Goal: Task Accomplishment & Management: Manage account settings

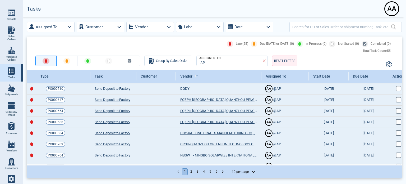
click at [394, 7] on div "A A" at bounding box center [391, 8] width 13 height 13
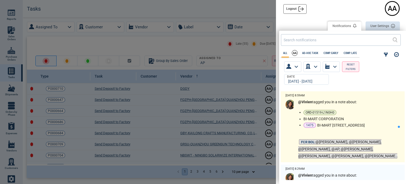
click at [373, 112] on li "ORD-01519-L1N0H0" at bounding box center [350, 112] width 92 height 5
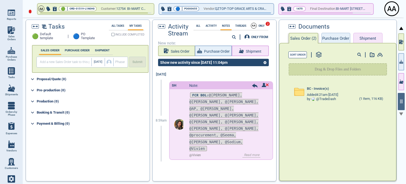
scroll to position [1, 0]
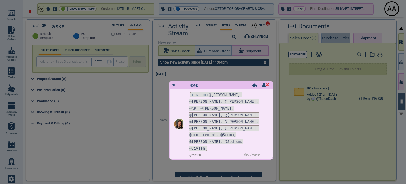
click at [342, 38] on div "Tasks 🟢 Default template | 🔵 PO Template All Tasks My Tasks INCLUDE COMPLETED S…" at bounding box center [211, 100] width 373 height 162
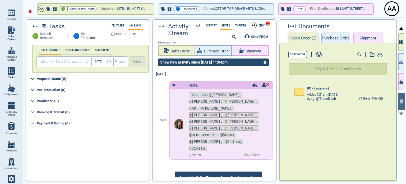
click at [362, 37] on button "Shipment" at bounding box center [368, 38] width 29 height 11
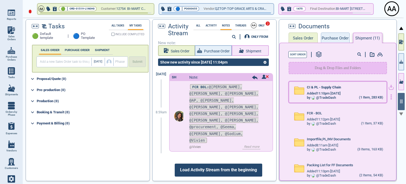
scroll to position [0, 0]
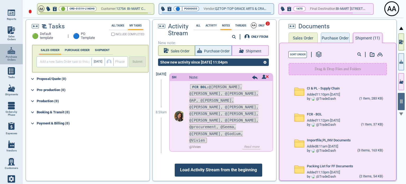
click at [12, 54] on link "Purchase Orders" at bounding box center [11, 54] width 23 height 20
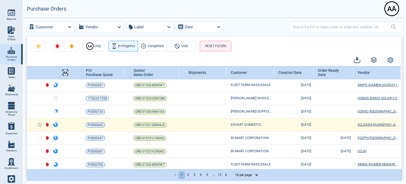
scroll to position [57, 0]
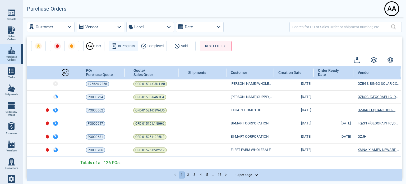
click at [16, 69] on link "Tasks" at bounding box center [11, 72] width 23 height 17
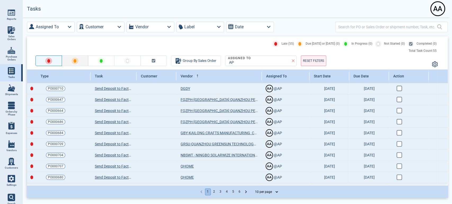
click at [71, 60] on button "button" at bounding box center [75, 61] width 26 height 11
click at [104, 63] on button "button" at bounding box center [101, 61] width 26 height 11
click at [106, 65] on button "button" at bounding box center [101, 61] width 26 height 11
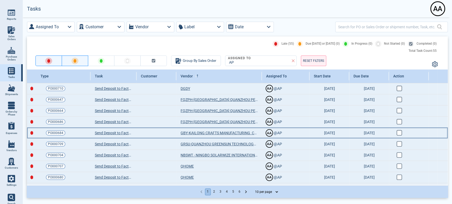
scroll to position [9, 0]
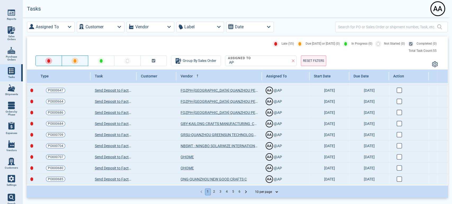
click at [268, 184] on select "10 per page 25 per page 50 per page" at bounding box center [265, 192] width 28 height 6
select select "50"
click at [251, 184] on select "10 per page 25 per page 50 per page" at bounding box center [265, 192] width 28 height 6
click at [268, 184] on div "1 2 3 4 5 6 10 per page 25 per page 50 per page" at bounding box center [237, 192] width 420 height 12
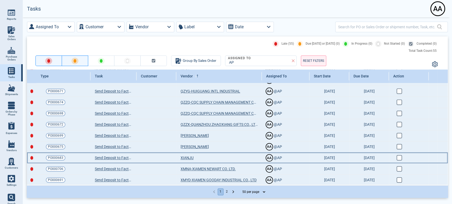
scroll to position [454, 0]
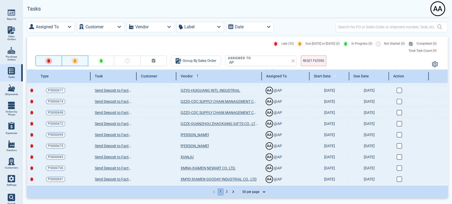
click at [335, 75] on icon at bounding box center [333, 76] width 3 height 3
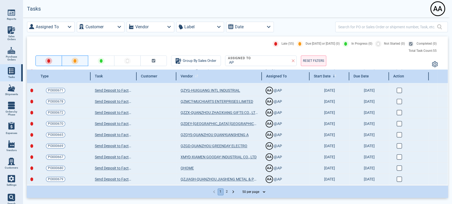
click at [210, 79] on div "Vendor" at bounding box center [218, 76] width 85 height 13
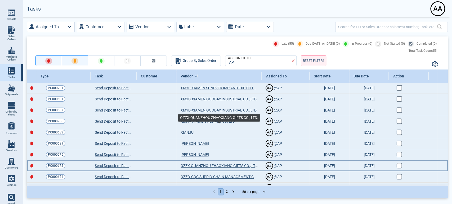
scroll to position [0, 0]
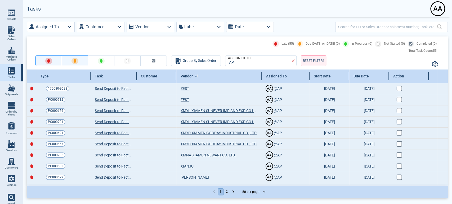
click at [207, 72] on div "Vendor" at bounding box center [218, 76] width 85 height 13
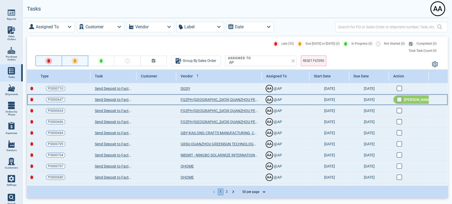
click at [399, 101] on input "checkbox" at bounding box center [398, 99] width 4 height 4
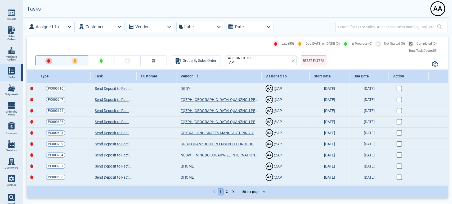
checkbox input "true"
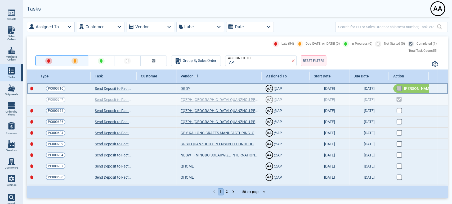
click at [398, 88] on input "checkbox" at bounding box center [398, 88] width 4 height 4
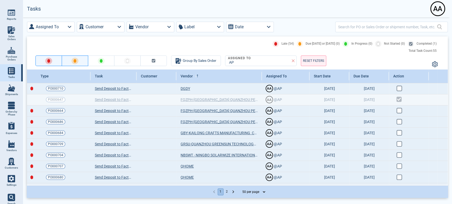
checkbox input "true"
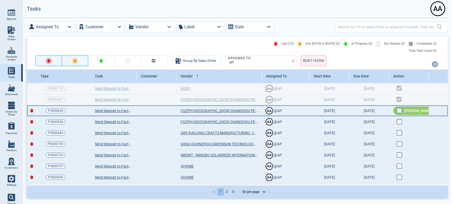
click at [399, 112] on input "checkbox" at bounding box center [398, 110] width 4 height 4
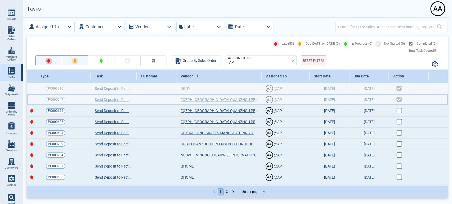
click at [397, 100] on div at bounding box center [408, 100] width 31 height 6
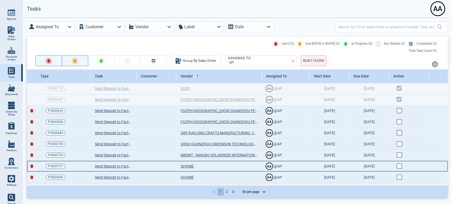
checkbox input "true"
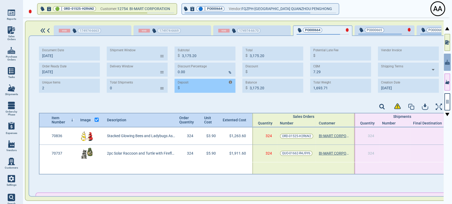
click at [187, 91] on input "Deposit" at bounding box center [208, 86] width 53 height 12
paste input "952.56"
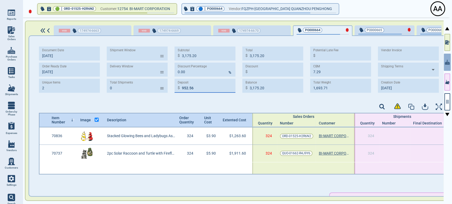
type input "952.56"
click at [197, 103] on div at bounding box center [242, 107] width 407 height 11
type input "2,222.64"
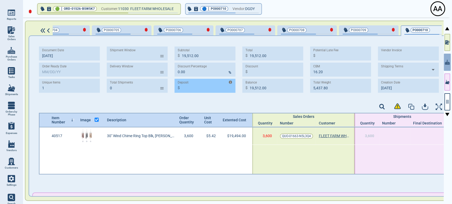
scroll to position [0, 1275]
click at [196, 85] on div "Deposit" at bounding box center [204, 83] width 54 height 6
click at [196, 85] on input "Deposit" at bounding box center [208, 86] width 53 height 12
paste input "5,848.20"
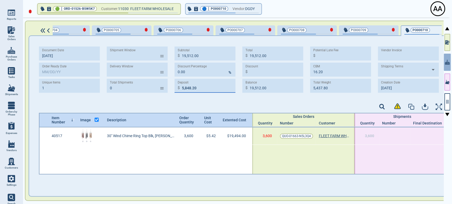
type input "5,848.20"
click at [197, 98] on div "Document Date 7‎/28/25 Order Ready Date Unique Items 1 Shipment Window ​ Delive…" at bounding box center [242, 71] width 407 height 61
type input "13,663.80"
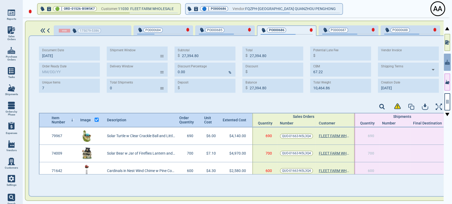
click at [14, 73] on img at bounding box center [11, 70] width 7 height 7
select select "50"
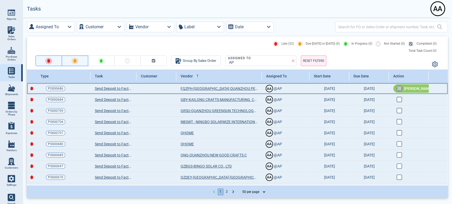
click at [400, 89] on input "checkbox" at bounding box center [398, 88] width 4 height 4
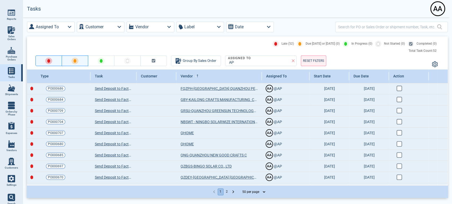
checkbox input "true"
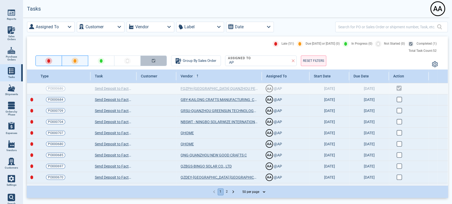
click at [152, 58] on button "button" at bounding box center [153, 61] width 26 height 11
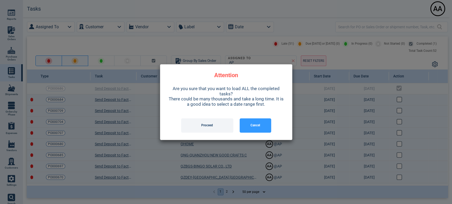
click at [193, 128] on button "Proceed" at bounding box center [207, 125] width 52 height 14
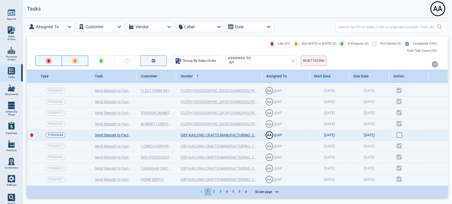
scroll to position [264, 0]
drag, startPoint x: 58, startPoint y: 135, endPoint x: 145, endPoint y: 45, distance: 125.5
click at [145, 45] on div "Late (51) Due Today or Tomorrow (0) In Progress (0) Not Started (0) Completed (…" at bounding box center [235, 44] width 408 height 6
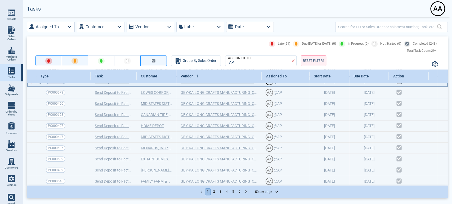
scroll to position [454, 0]
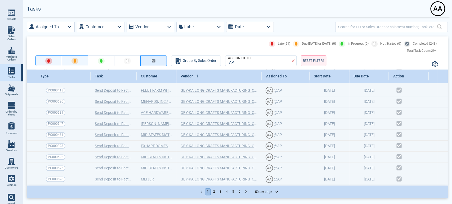
click at [156, 64] on button "button" at bounding box center [153, 61] width 26 height 11
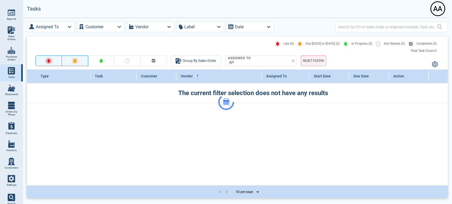
scroll to position [0, 0]
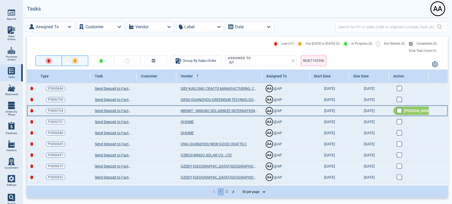
click at [398, 111] on input "checkbox" at bounding box center [398, 110] width 4 height 4
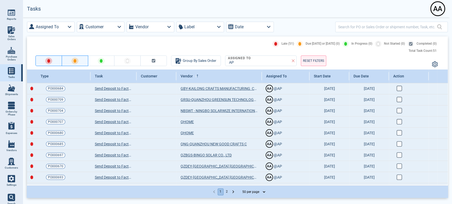
checkbox input "true"
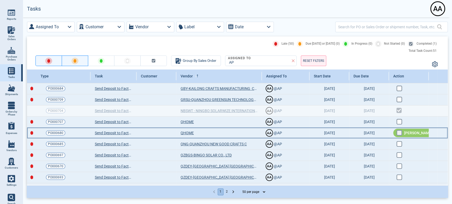
click at [400, 134] on input "checkbox" at bounding box center [398, 132] width 4 height 4
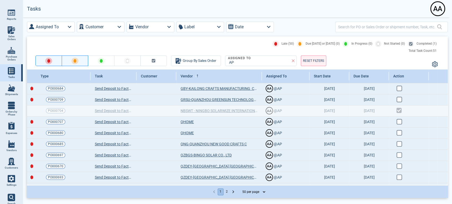
checkbox input "true"
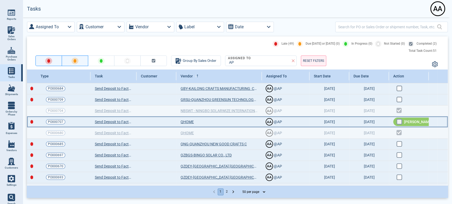
click at [398, 124] on rect at bounding box center [398, 122] width 5 height 5
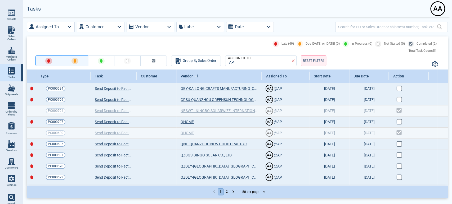
checkbox input "true"
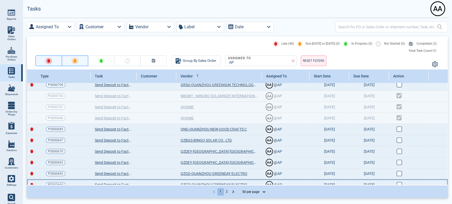
scroll to position [29, 0]
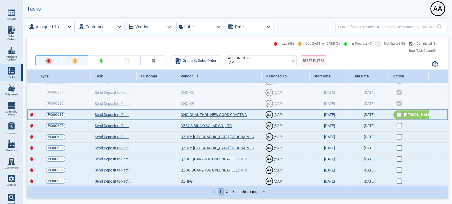
click at [399, 114] on input "checkbox" at bounding box center [398, 114] width 4 height 4
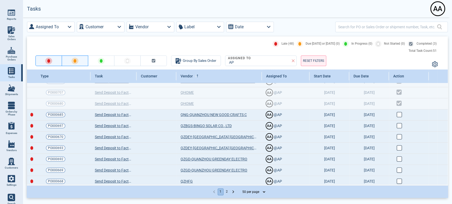
checkbox input "true"
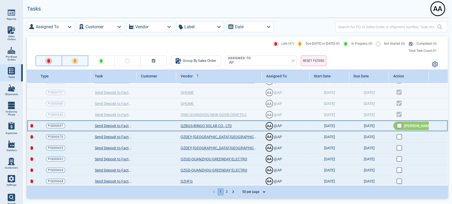
click input "checkbox"
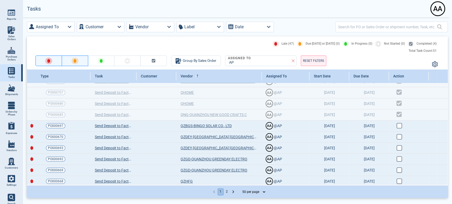
checkbox input "true"
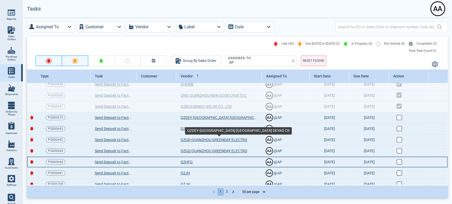
scroll to position [59, 0]
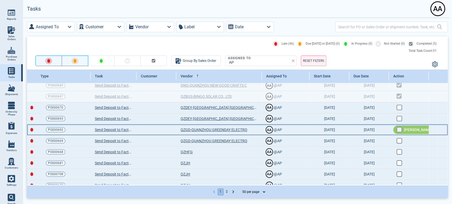
click rect
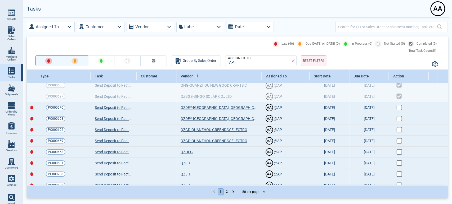
checkbox input "true"
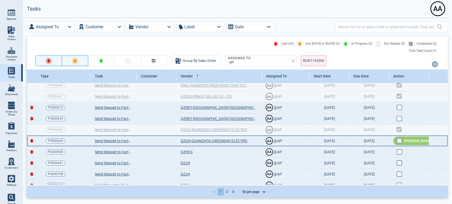
click input "checkbox"
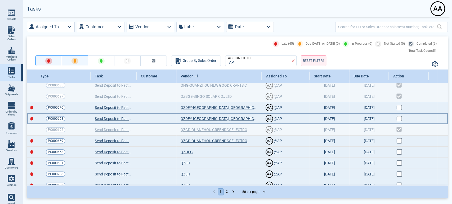
checkbox input "true"
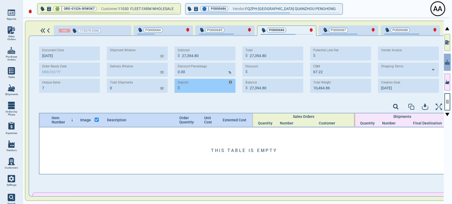
click at [203, 88] on input "Deposit" at bounding box center [208, 86] width 53 height 12
paste input "8,218.44"
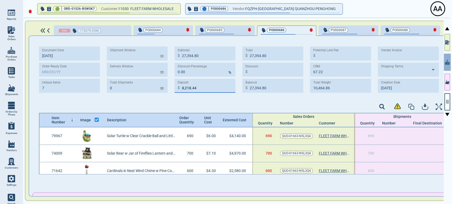
type input "8,218.44"
click at [203, 101] on div "Document Date [DATE] Order Ready Date Unique Items 7 Shipment Window ​ Delivery…" at bounding box center [242, 71] width 407 height 61
type input "19,176.36"
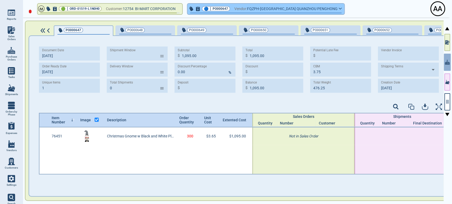
click at [338, 9] on icon "button" at bounding box center [339, 8] width 3 height 2
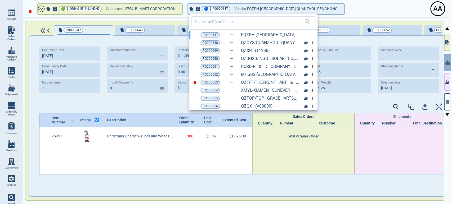
click at [382, 10] on div at bounding box center [226, 102] width 452 height 204
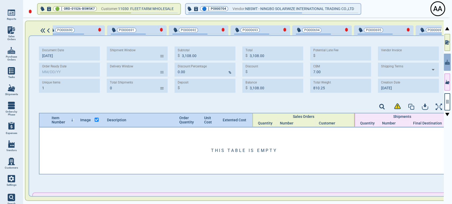
scroll to position [0, 910]
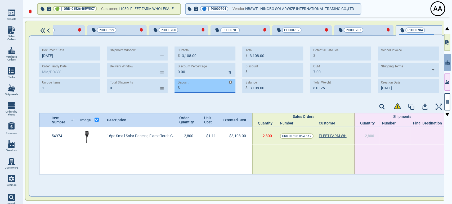
click at [200, 88] on input "Deposit" at bounding box center [208, 86] width 53 height 12
paste input "932.40"
type input "932.40"
type input "2,175.60"
click at [243, 89] on div "$ 2,175.60" at bounding box center [272, 86] width 61 height 14
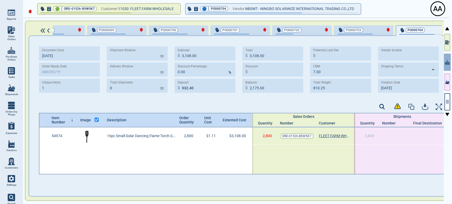
click at [238, 94] on div "Document Date 7‎/30/25 Order Ready Date Unique Items 1 Shipment Window ​ Delive…" at bounding box center [242, 72] width 407 height 50
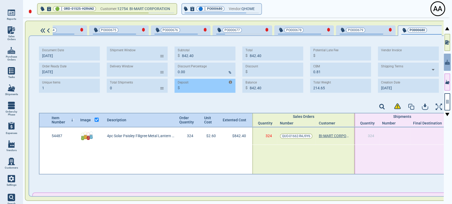
scroll to position [0, 884]
click at [191, 88] on input "Deposit" at bounding box center [208, 86] width 53 height 12
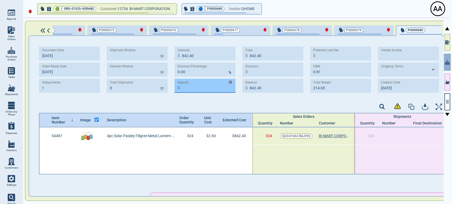
paste input "252.72"
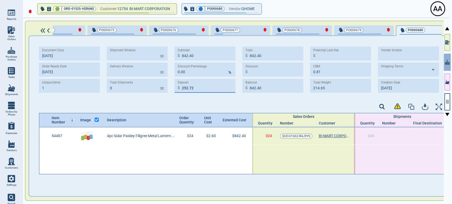
type input "252.72"
click at [191, 99] on div "Document Date 7‎/25/25 Order Ready Date 1‎/1‎/26 Unique Items 1 Shipment Window…" at bounding box center [242, 71] width 407 height 61
type input "589.68"
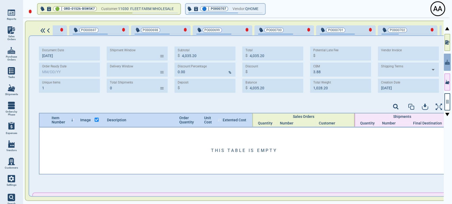
scroll to position [0, 1092]
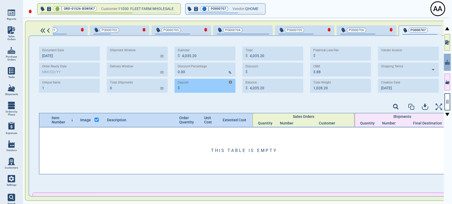
click at [191, 88] on input "Deposit" at bounding box center [208, 86] width 53 height 12
paste input "1,210.56"
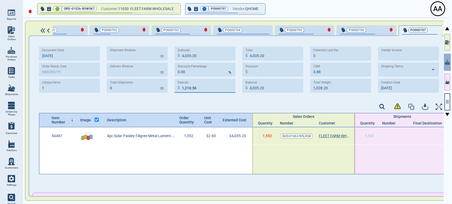
type input "1,210.56"
click at [196, 106] on div at bounding box center [242, 107] width 407 height 11
type input "2,824.64"
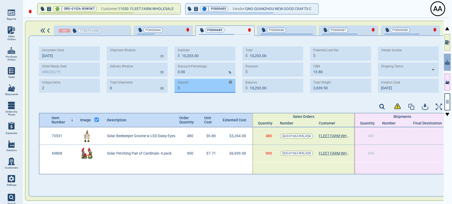
click at [199, 86] on input "Deposit" at bounding box center [208, 86] width 53 height 12
paste input "3,060.90"
type input "3,060.90"
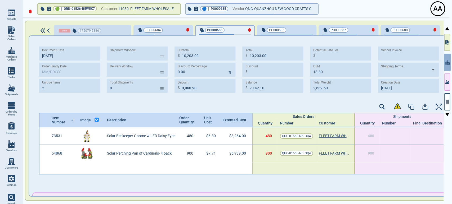
type input "7,142.10"
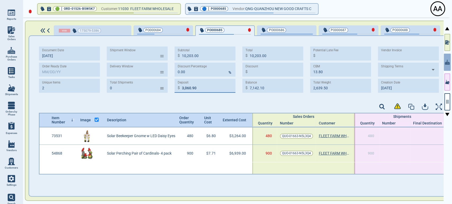
click at [189, 101] on div "Document Date [DATE] Order Ready Date Unique Items 2 Shipment Window ​ Delivery…" at bounding box center [242, 71] width 407 height 61
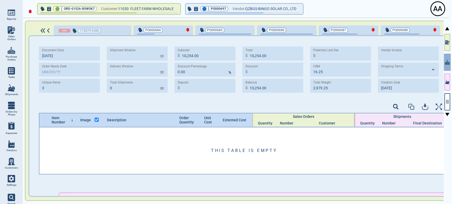
scroll to position [0, 452]
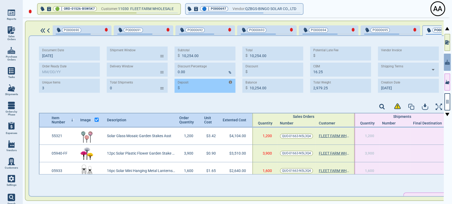
click at [187, 89] on input "Deposit" at bounding box center [208, 86] width 53 height 12
paste input "3,076.20"
type input "3,076.20"
click at [194, 101] on div "Document Date [DATE] Order Ready Date Unique Items 3 Shipment Window ​ Delivery…" at bounding box center [242, 71] width 407 height 61
type input "7,177.80"
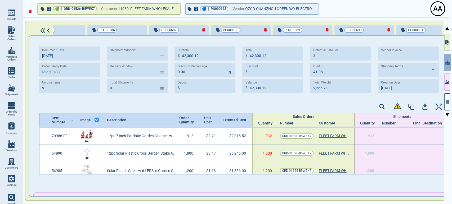
scroll to position [0, 207]
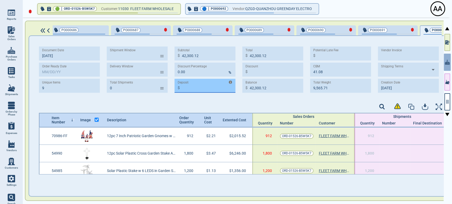
click at [195, 90] on input "Deposit" at bounding box center [208, 86] width 53 height 12
paste input "12,690.04"
type input "12,690.04"
click at [196, 104] on div at bounding box center [242, 107] width 407 height 11
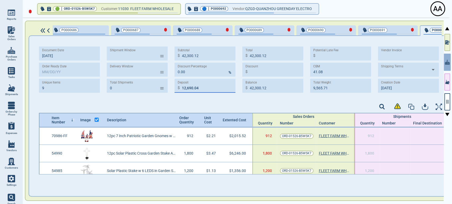
type input "29,610.08"
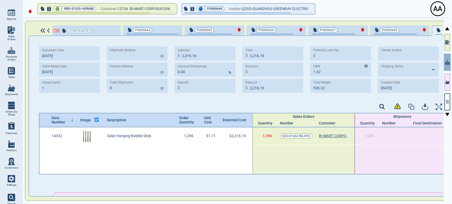
scroll to position [0, 182]
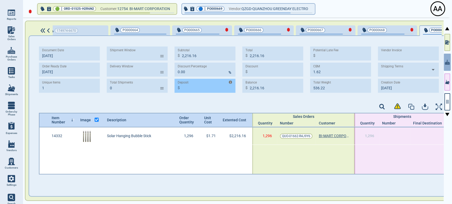
click at [213, 88] on input "Deposit" at bounding box center [208, 86] width 53 height 12
paste input "664.85"
type input "664.85"
click at [211, 98] on div "Document Date 7‎/25/25 Order Ready Date 1‎/1‎/26 Unique Items 1 Shipment Window…" at bounding box center [242, 71] width 407 height 61
type input "1,551.31"
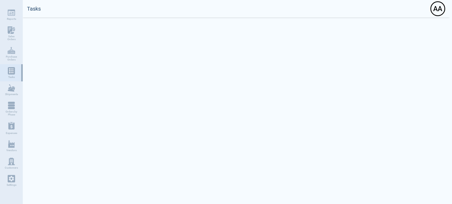
select select "50"
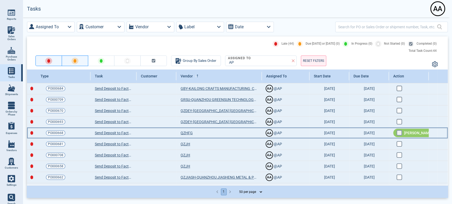
click at [399, 133] on input "checkbox" at bounding box center [398, 132] width 4 height 4
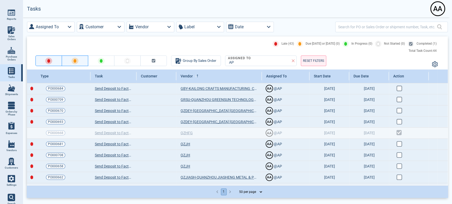
checkbox input "true"
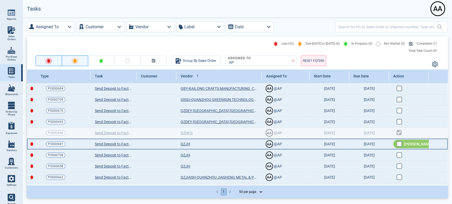
click at [395, 143] on div "[PERSON_NAME]" at bounding box center [414, 144] width 42 height 8
click at [400, 144] on input "checkbox" at bounding box center [398, 143] width 4 height 4
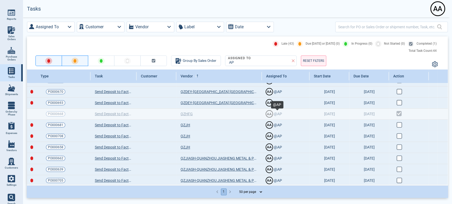
scroll to position [29, 0]
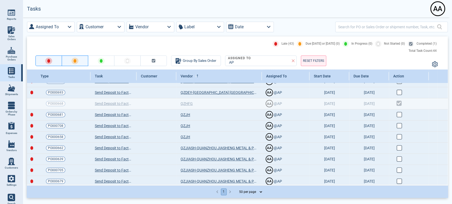
checkbox input "true"
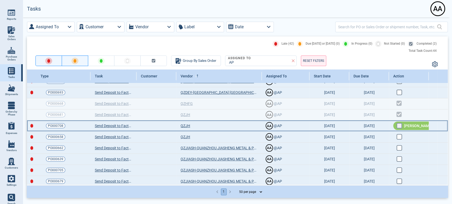
click at [396, 126] on input "checkbox" at bounding box center [398, 125] width 4 height 4
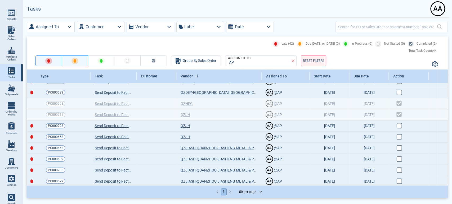
checkbox input "true"
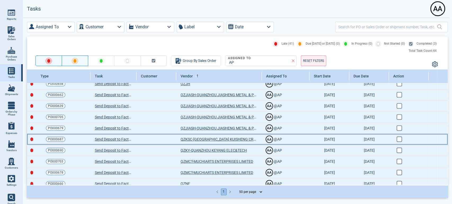
scroll to position [88, 0]
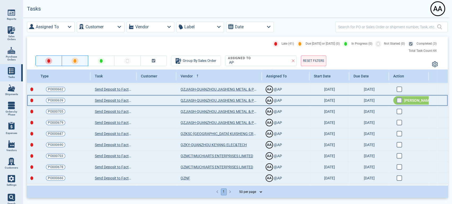
click at [396, 99] on input "checkbox" at bounding box center [398, 100] width 4 height 4
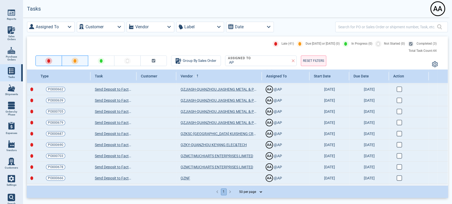
checkbox input "true"
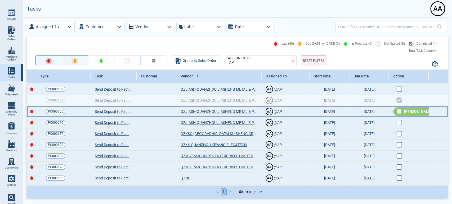
click at [399, 112] on input "checkbox" at bounding box center [398, 111] width 4 height 4
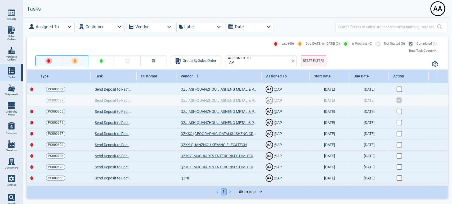
checkbox input "true"
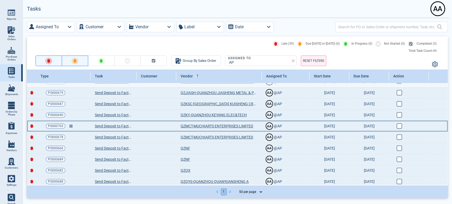
scroll to position [117, 0]
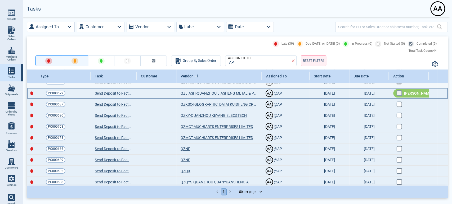
click at [398, 93] on input "checkbox" at bounding box center [398, 92] width 4 height 4
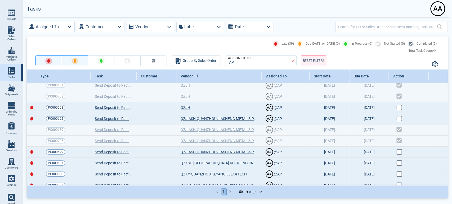
scroll to position [29, 0]
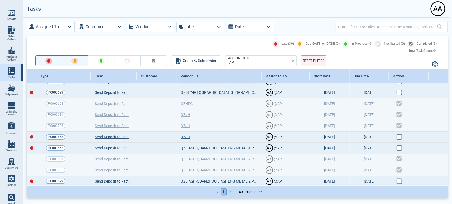
checkbox input "true"
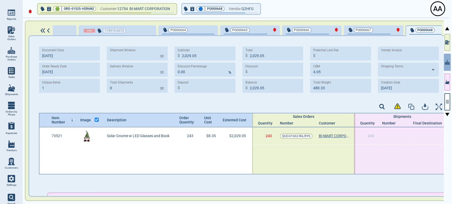
scroll to position [0, 152]
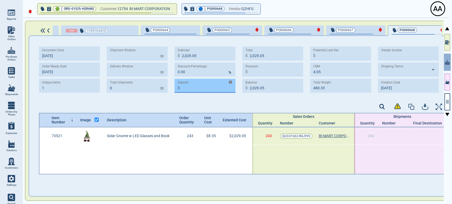
click at [198, 89] on input "Deposit" at bounding box center [208, 86] width 53 height 12
paste input "608.72"
type input "608.72"
click at [199, 98] on div "Document Date 7‎/25/25 Order Ready Date 1‎/1‎/26 Unique Items 1 Shipment Window…" at bounding box center [242, 71] width 407 height 61
type input "1,420.33"
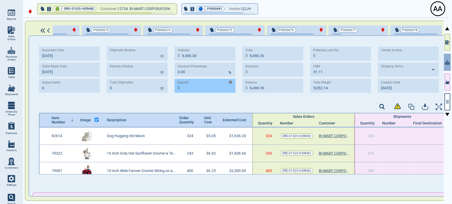
scroll to position [0, 945]
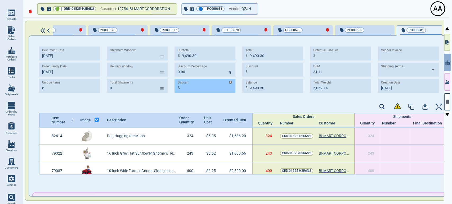
click at [202, 91] on input "Deposit" at bounding box center [208, 86] width 53 height 12
paste input "2,847.09"
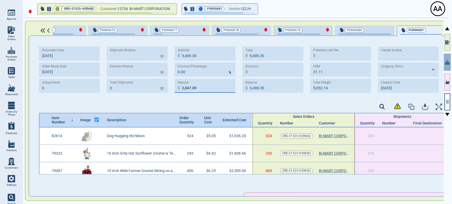
type input "2,847.09"
click at [203, 99] on div "Document Date 7‎/25/25 Order Ready Date 1‎/1‎/26 Unique Items 6 Shipment Window…" at bounding box center [242, 71] width 407 height 61
type input "6,643.21"
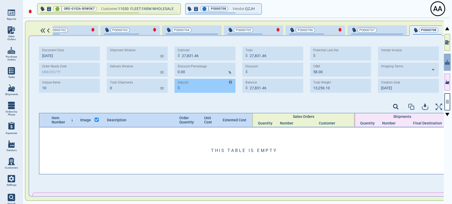
click at [204, 86] on input "Deposit" at bounding box center [208, 86] width 53 height 12
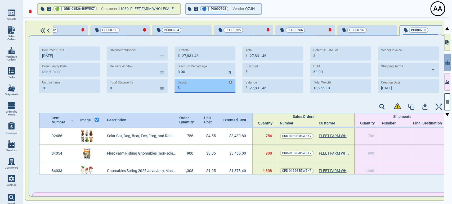
paste input "8,375.33"
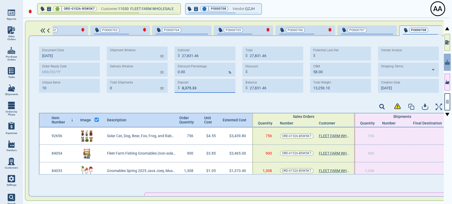
type input "8,375.33"
click at [202, 94] on div "Document Date [DATE] Order Ready Date Unique Items 10 Shipment Window ​ Deliver…" at bounding box center [242, 72] width 407 height 50
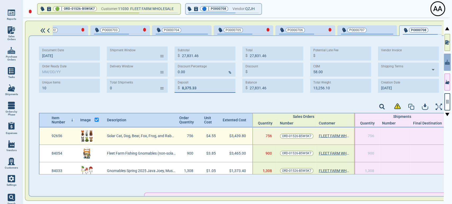
type input "19,456.13"
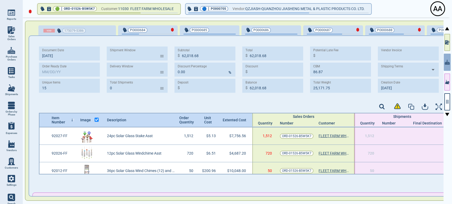
click at [210, 90] on input "Deposit" at bounding box center [208, 86] width 53 height 12
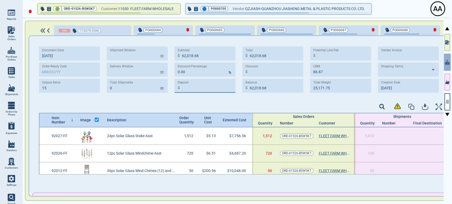
scroll to position [0, 940]
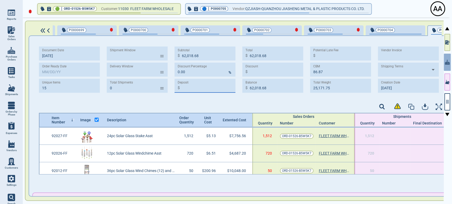
paste input "18,605.60"
type input "18,605.60"
click at [209, 108] on div at bounding box center [242, 107] width 407 height 11
type input "43,413.08"
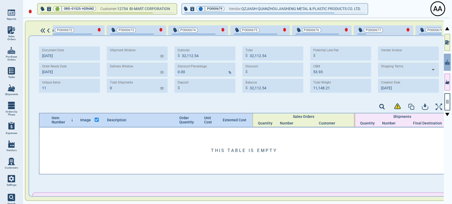
scroll to position [0, 823]
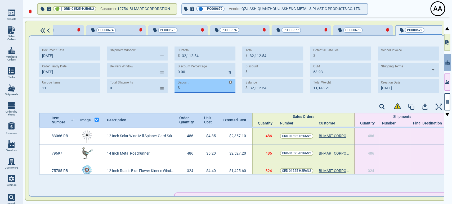
click at [192, 88] on input "Deposit" at bounding box center [208, 86] width 53 height 12
paste input "9,633.76"
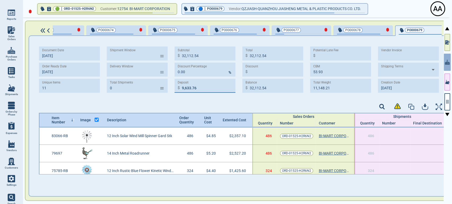
type input "9,633.76"
click at [197, 107] on div at bounding box center [242, 107] width 407 height 11
type input "22,478.78"
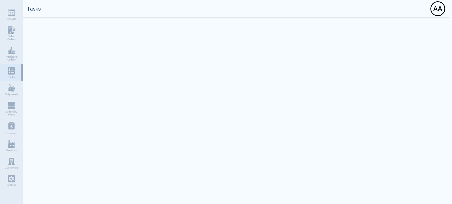
select select "50"
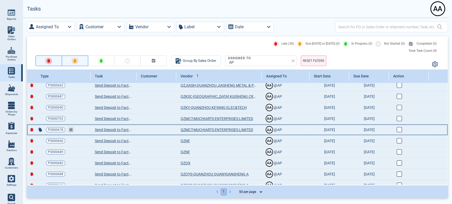
scroll to position [29, 0]
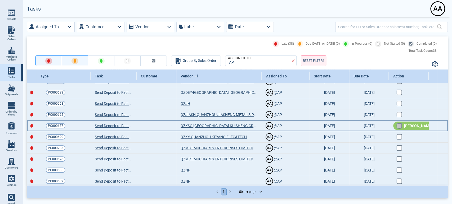
click at [400, 124] on input "checkbox" at bounding box center [398, 125] width 4 height 4
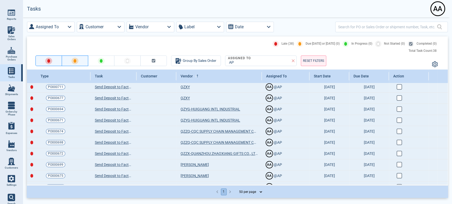
checkbox input "true"
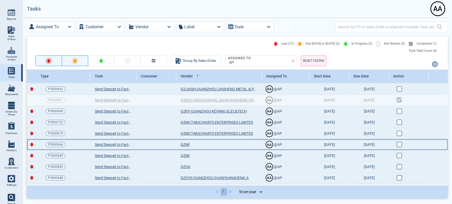
scroll to position [59, 0]
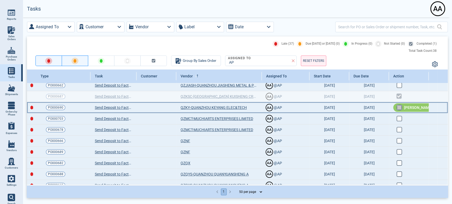
click at [396, 107] on input "checkbox" at bounding box center [398, 107] width 4 height 4
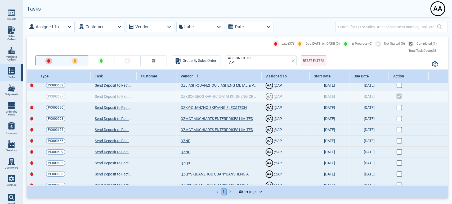
checkbox input "true"
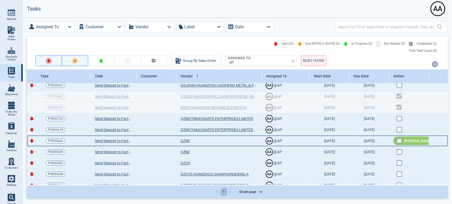
click at [398, 140] on input "checkbox" at bounding box center [398, 140] width 4 height 4
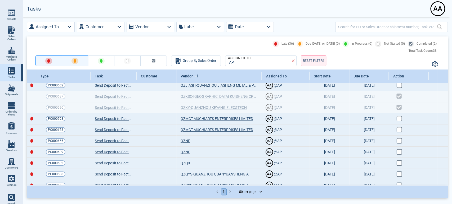
checkbox input "true"
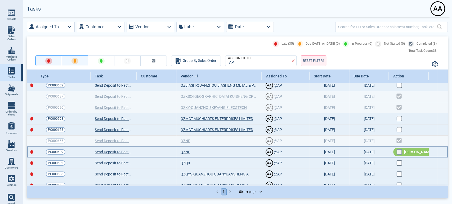
click at [396, 153] on input "checkbox" at bounding box center [398, 151] width 4 height 4
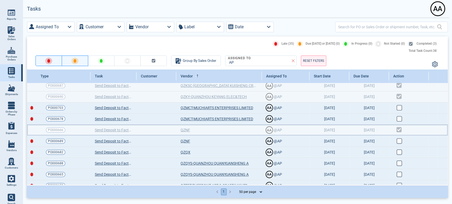
checkbox input "true"
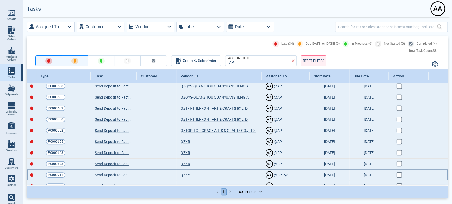
scroll to position [117, 0]
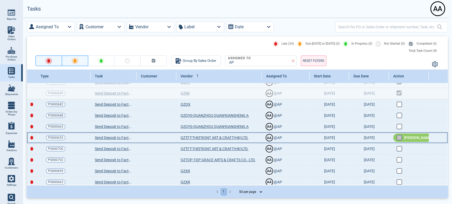
click at [396, 137] on input "checkbox" at bounding box center [398, 137] width 4 height 4
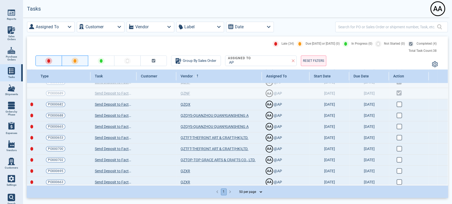
checkbox input "true"
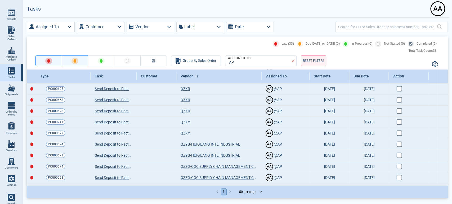
scroll to position [176, 0]
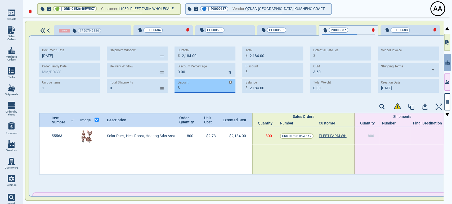
click at [196, 89] on input "Deposit" at bounding box center [208, 86] width 53 height 12
paste input "655.20"
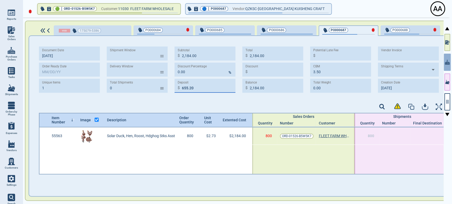
type input "655.20"
type input "1,528.80"
click at [236, 96] on div "Document Date [DATE] Order Ready Date Unique Items 1 Shipment Window ​ Delivery…" at bounding box center [242, 72] width 407 height 50
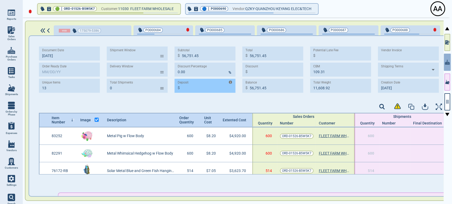
click at [207, 89] on input "Deposit" at bounding box center [208, 86] width 53 height 12
paste input "17,025.44"
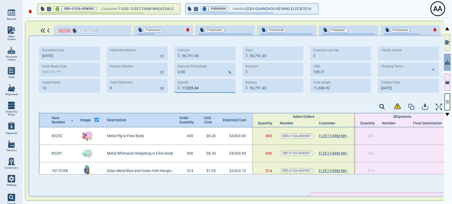
scroll to position [0, 86]
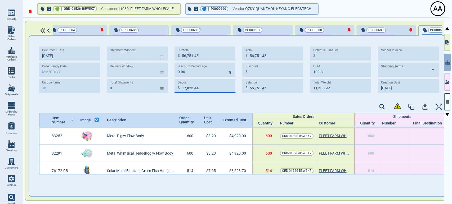
type input "17,025.44"
click at [203, 126] on div "Item Number Image Description Order Quantity Unit Cost Extented Cost Sales Orde…" at bounding box center [244, 120] width 410 height 15
type input "39,726.01"
click at [204, 108] on div at bounding box center [242, 107] width 407 height 11
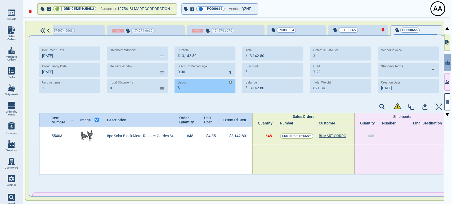
scroll to position [0, 30]
click at [216, 89] on input "Deposit" at bounding box center [208, 86] width 53 height 12
paste input "942.84"
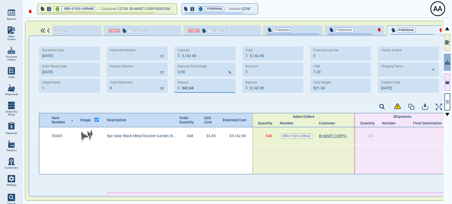
type input "942.84"
click at [208, 105] on div at bounding box center [242, 107] width 407 height 11
type input "2,199.96"
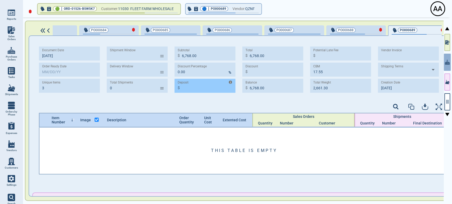
scroll to position [0, 55]
click at [201, 86] on input "Deposit" at bounding box center [208, 86] width 53 height 12
paste input "2,030.40"
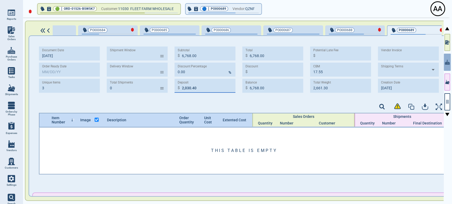
type input "2,030.40"
click at [195, 103] on div at bounding box center [242, 107] width 407 height 11
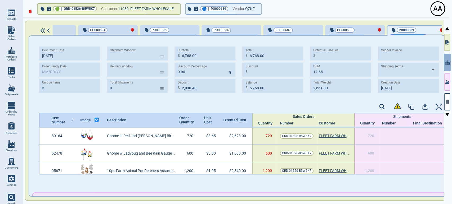
type input "4,737.60"
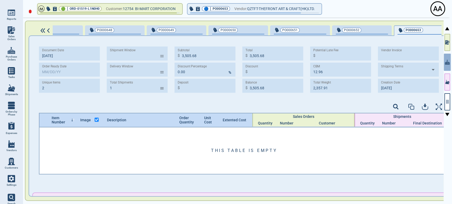
scroll to position [0, 37]
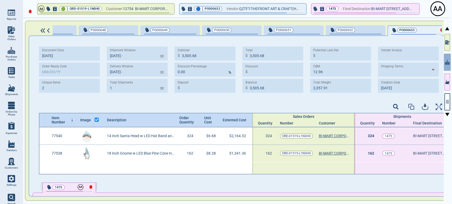
type input "[DATE] -"
click at [199, 86] on input "Deposit" at bounding box center [208, 86] width 53 height 12
paste input "1,051.70"
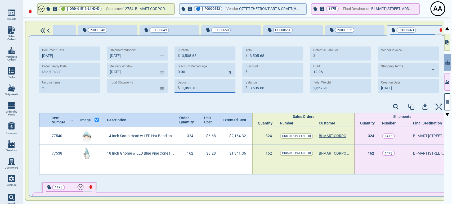
type input "1,051.70"
type input "2,453.98"
click at [198, 99] on div "Document Date 5‎/16/25 Order Ready Date Unique Items 2 Shipment Window ​ Delive…" at bounding box center [242, 71] width 407 height 61
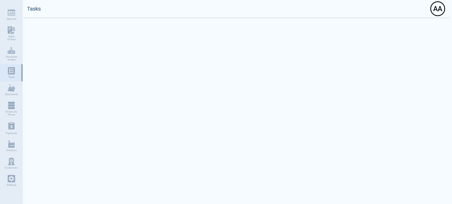
select select "50"
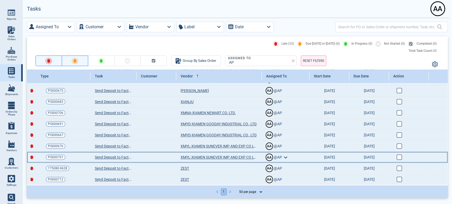
scroll to position [265, 0]
click at [396, 156] on input "checkbox" at bounding box center [398, 156] width 4 height 4
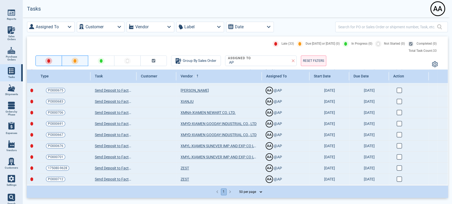
checkbox input "true"
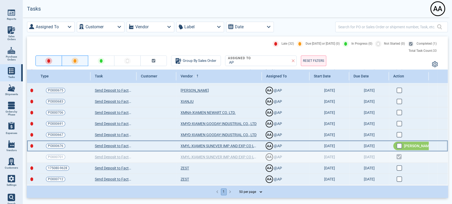
click at [399, 142] on div "Mark Done" at bounding box center [414, 146] width 42 height 8
click at [400, 145] on rect at bounding box center [398, 146] width 5 height 5
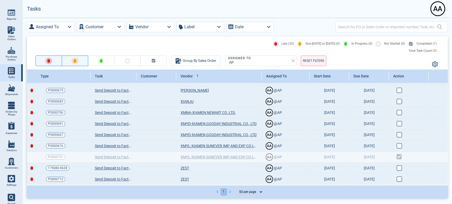
checkbox input "true"
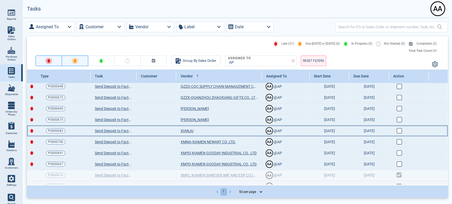
scroll to position [206, 0]
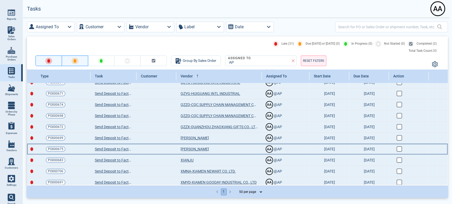
click at [393, 147] on td "Mark Done" at bounding box center [409, 149] width 40 height 11
click at [398, 148] on input "checkbox" at bounding box center [398, 148] width 4 height 4
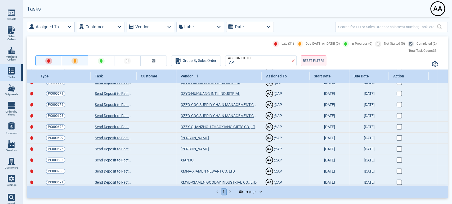
checkbox input "true"
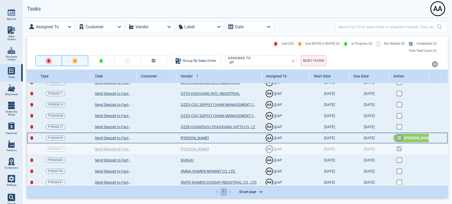
click at [398, 136] on input "checkbox" at bounding box center [398, 137] width 4 height 4
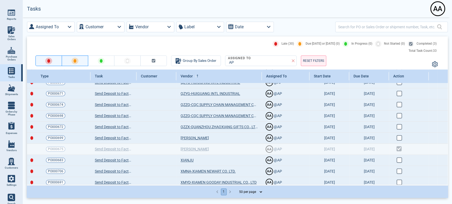
checkbox input "true"
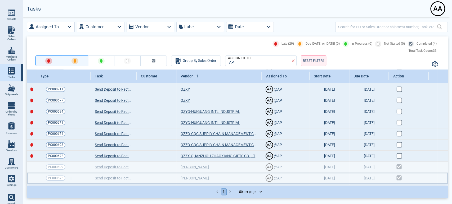
scroll to position [177, 0]
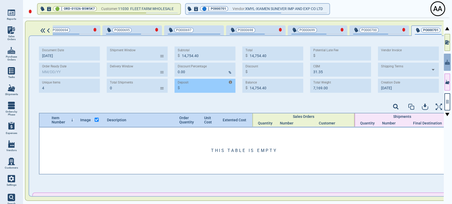
scroll to position [0, 726]
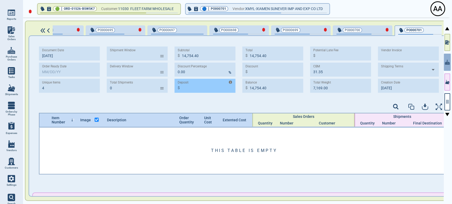
click at [205, 86] on input "Deposit" at bounding box center [208, 86] width 53 height 12
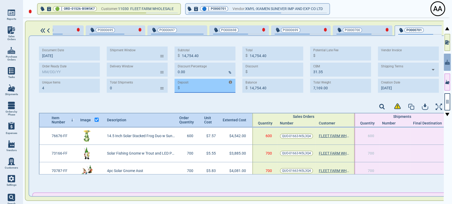
paste input "4,426.32"
type input "4,426.32"
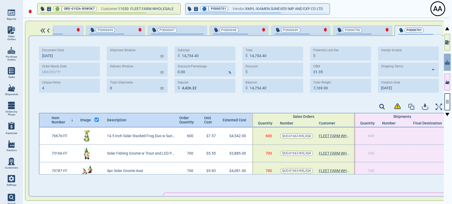
click at [203, 100] on div "Document Date 7‎/28/25 Order Ready Date Unique Items 4 Shipment Window ​ Delive…" at bounding box center [242, 71] width 407 height 61
type input "10,328.08"
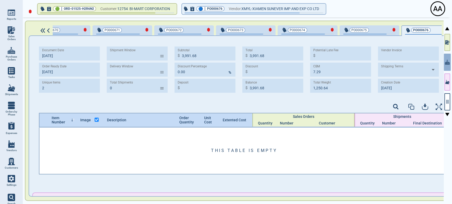
scroll to position [0, 640]
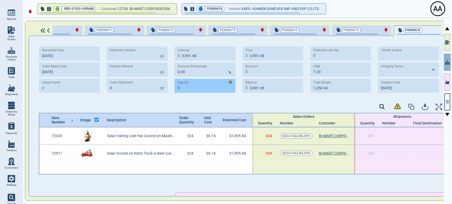
click at [213, 89] on input "Deposit" at bounding box center [208, 86] width 53 height 12
paste input "1,197.50"
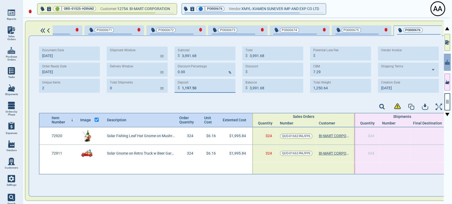
drag, startPoint x: 213, startPoint y: 89, endPoint x: 334, endPoint y: 218, distance: 177.2
click at [334, 204] on html "Reports Sales Orders Purchase Orders Tasks Shipments Orders by Phase Expenses V…" at bounding box center [226, 102] width 452 height 204
type input "1,197.50"
type input "2,794.18"
click at [239, 106] on div at bounding box center [242, 107] width 407 height 11
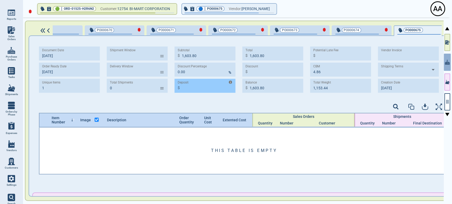
click at [193, 92] on div "$" at bounding box center [204, 86] width 61 height 14
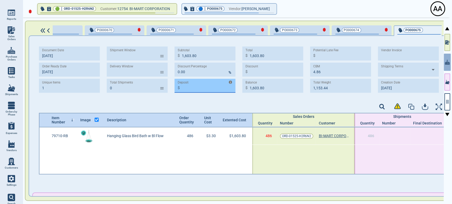
paste input "481.14"
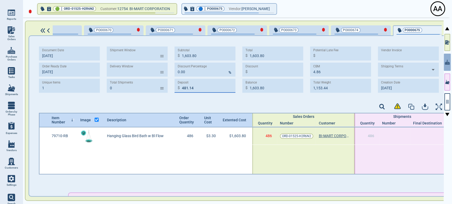
type input "481.14"
click at [188, 99] on div "Document Date 7‎/25/25 Order Ready Date 1‎/1‎/26 Unique Items 1 Shipment Window…" at bounding box center [242, 71] width 407 height 61
type input "1,122.66"
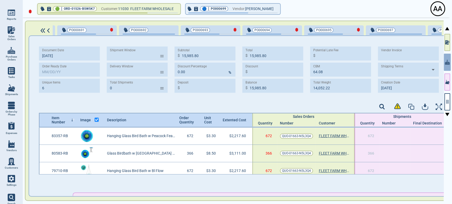
scroll to position [0, 604]
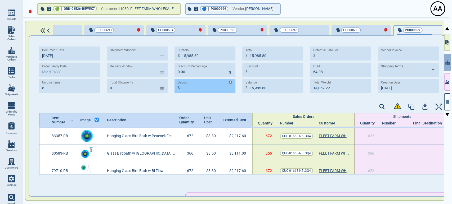
click at [211, 85] on div "Deposit" at bounding box center [204, 83] width 54 height 6
click at [211, 85] on input "Deposit" at bounding box center [208, 86] width 53 height 12
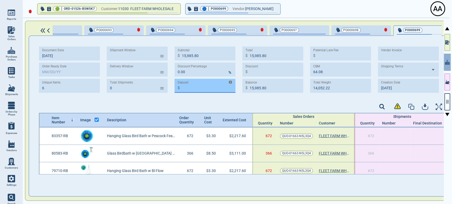
paste input "4,795.74"
drag, startPoint x: 210, startPoint y: 85, endPoint x: 210, endPoint y: 92, distance: 6.1
click at [210, 92] on input "4,795.74" at bounding box center [208, 86] width 53 height 12
type input "4,795.74"
click at [210, 95] on div "Document Date [DATE] Order Ready Date Unique Items 6 Shipment Window ​ Delivery…" at bounding box center [242, 72] width 407 height 50
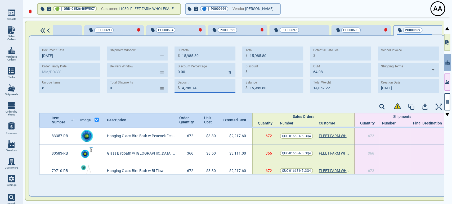
type input "11,190.06"
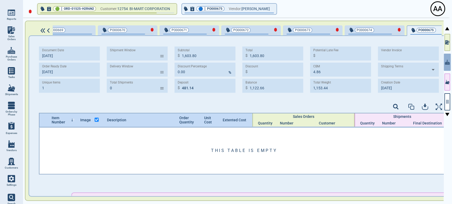
scroll to position [0, 579]
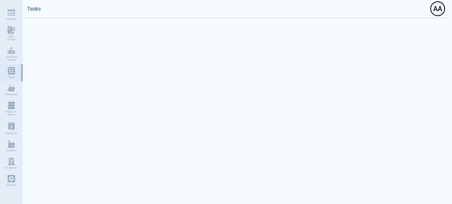
select select "50"
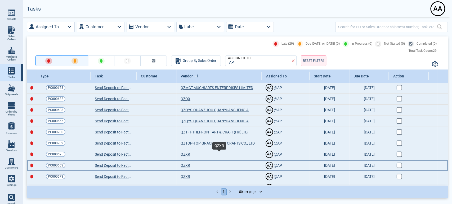
scroll to position [88, 0]
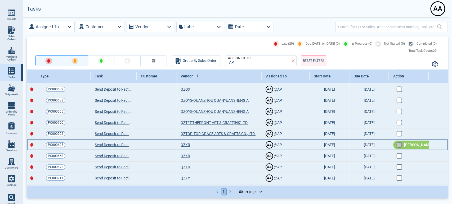
click at [397, 145] on input "checkbox" at bounding box center [398, 144] width 4 height 4
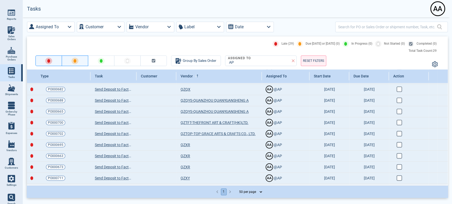
checkbox input "true"
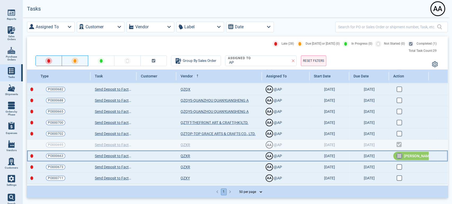
click at [398, 156] on input "checkbox" at bounding box center [398, 155] width 4 height 4
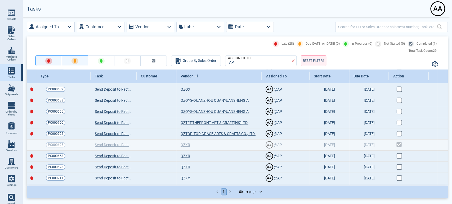
checkbox input "true"
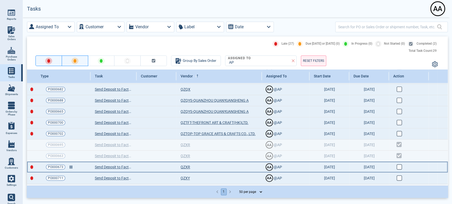
scroll to position [117, 0]
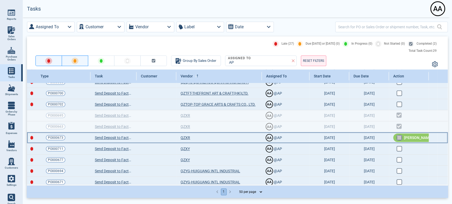
click at [398, 135] on input "checkbox" at bounding box center [398, 137] width 4 height 4
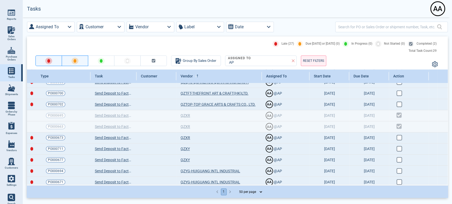
checkbox input "true"
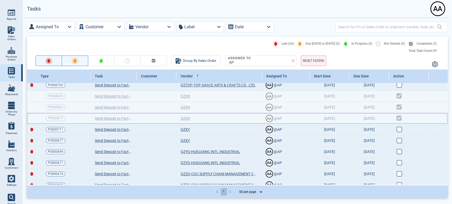
scroll to position [147, 0]
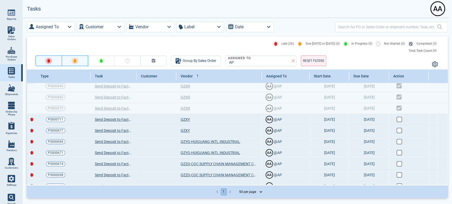
click at [232, 204] on div "Assigned To Customer Vendor Label Date Late (26) Due Today or Tomorrow (0) In P…" at bounding box center [237, 119] width 429 height 204
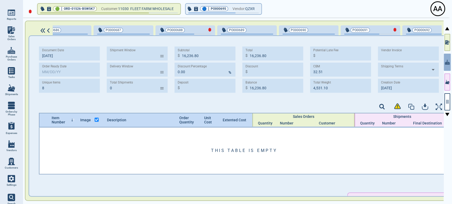
scroll to position [0, 421]
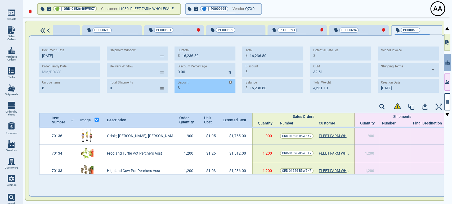
click at [193, 90] on input "Deposit" at bounding box center [208, 86] width 53 height 12
paste input "4,871.04"
type input "4,871.04"
click at [193, 101] on div "Document Date [DATE] Order Ready Date Unique Items 8 Shipment Window ​ Delivery…" at bounding box center [242, 71] width 407 height 61
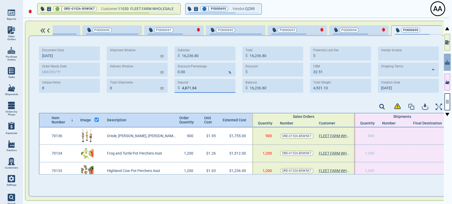
type input "11,365.76"
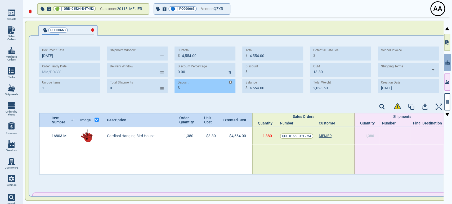
click at [217, 85] on div "Document Date [DATE] Order Ready Date Unique Items 1 Shipment Window ​ Delivery…" at bounding box center [241, 70] width 404 height 46
click at [218, 85] on input "Deposit" at bounding box center [208, 86] width 53 height 12
paste input "1,366.20"
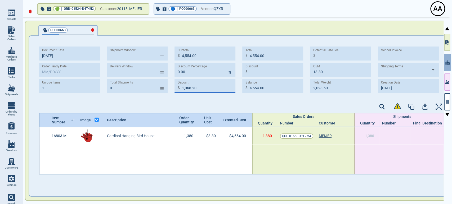
type input "1,366.20"
click at [211, 99] on div "Document Date [DATE] Order Ready Date Unique Items 1 Shipment Window ​ Delivery…" at bounding box center [242, 71] width 407 height 61
type input "3,187.80"
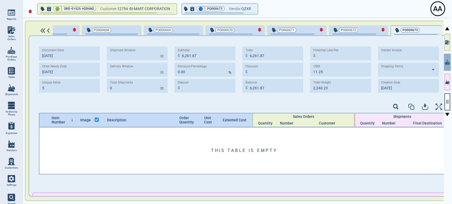
scroll to position [0, 458]
click at [216, 91] on input "Deposit" at bounding box center [208, 86] width 53 height 12
paste input "1,878.56"
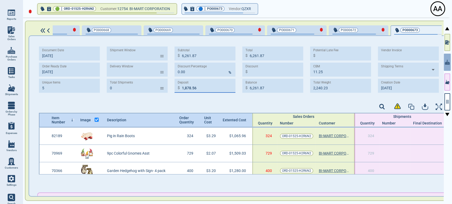
type input "1,878.56"
click at [214, 99] on div "Document Date 7‎/25/25 Order Ready Date 1‎/1‎/26 Unique Items 5 Shipment Window…" at bounding box center [242, 71] width 407 height 61
type input "4,383.31"
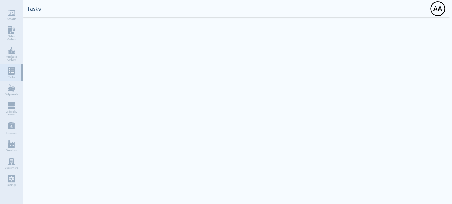
select select "50"
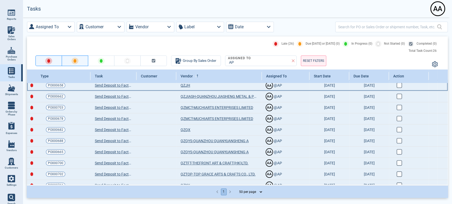
scroll to position [40, 0]
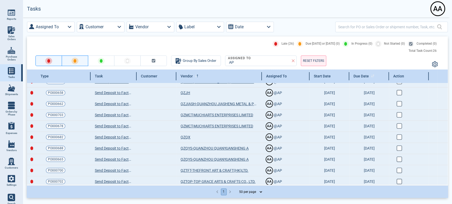
click at [372, 78] on span at bounding box center [372, 76] width 3 height 4
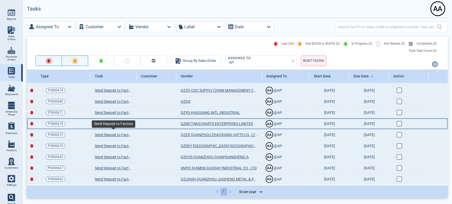
scroll to position [128, 0]
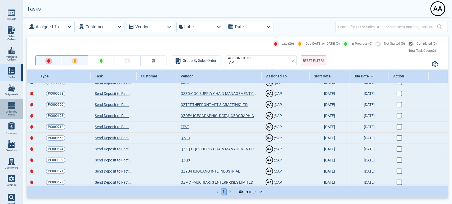
click at [5, 108] on link "Orders by Phase" at bounding box center [11, 109] width 23 height 20
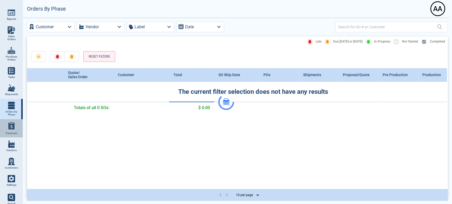
click at [15, 137] on link "Expenses" at bounding box center [11, 128] width 23 height 19
select select "50"
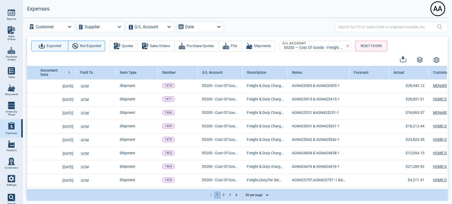
click at [346, 22] on div at bounding box center [387, 27] width 99 height 11
paste input "DIST72419090"
type input "DIST72419090"
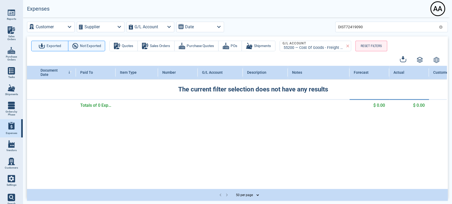
click at [353, 126] on div "Document Date Paid To Item Type Number G/L Account Description Notes Forecast A…" at bounding box center [236, 127] width 419 height 123
click at [439, 26] on icon at bounding box center [440, 27] width 4 height 4
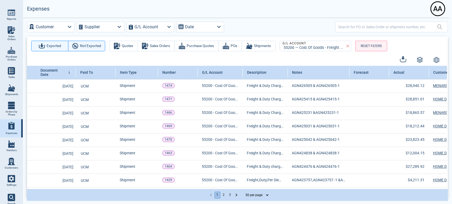
click at [15, 196] on span at bounding box center [11, 197] width 7 height 7
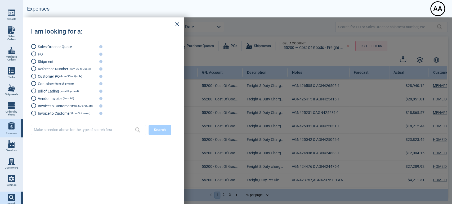
click at [41, 83] on span "Container" at bounding box center [46, 84] width 16 height 4
radio input "true"
click at [54, 126] on input "text" at bounding box center [83, 130] width 98 height 8
paste input "TRHU4445056"
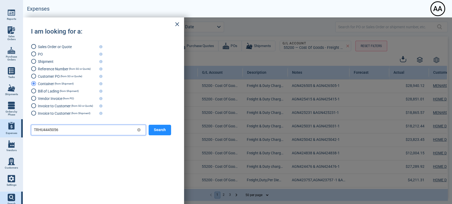
type input "TRHU4445056"
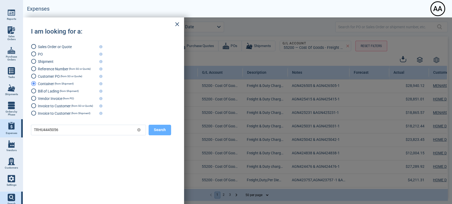
click at [165, 133] on button "Search" at bounding box center [159, 130] width 22 height 11
radio input "false"
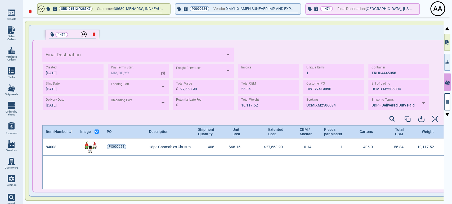
type input "[GEOGRAPHIC_DATA], [US_STATE]"
type input "XIAMEN"
type input "[GEOGRAPHIC_DATA],[GEOGRAPHIC_DATA]"
type input "UCM"
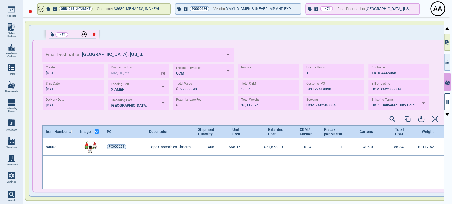
scroll to position [1, 2]
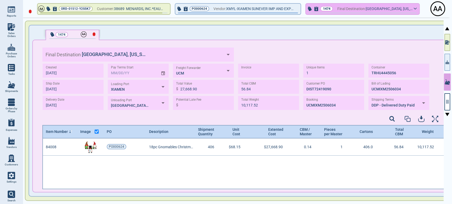
click at [318, 10] on icon "button" at bounding box center [315, 9] width 5 height 4
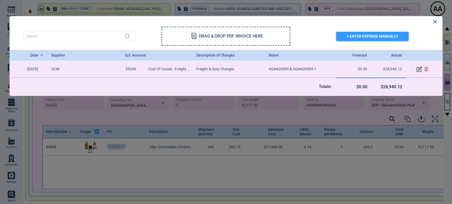
click at [430, 20] on div "DRAG & DROP PDF INVOICE HERE + ENTER EXPENSE MANUALLY" at bounding box center [222, 33] width 439 height 34
click at [435, 23] on icon at bounding box center [434, 22] width 4 height 4
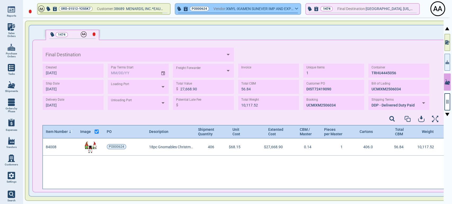
type input "[GEOGRAPHIC_DATA], [US_STATE]"
type input "XIAMEN"
type input "[GEOGRAPHIC_DATA],[GEOGRAPHIC_DATA]"
type input "UCM"
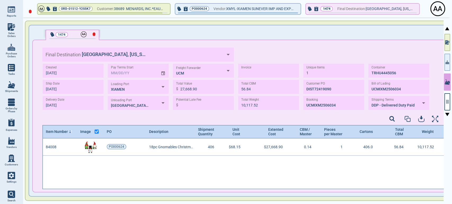
click at [9, 64] on img at bounding box center [11, 67] width 7 height 7
select select "50"
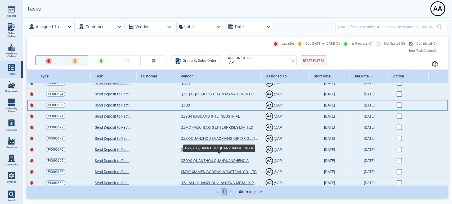
scroll to position [187, 0]
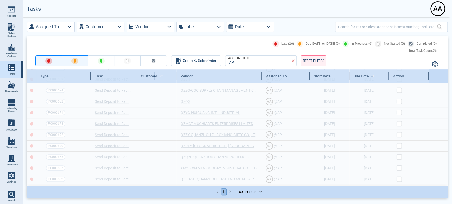
drag, startPoint x: 135, startPoint y: 75, endPoint x: 153, endPoint y: 76, distance: 18.3
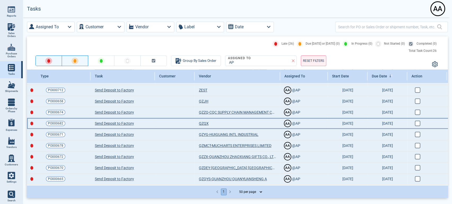
scroll to position [189, 0]
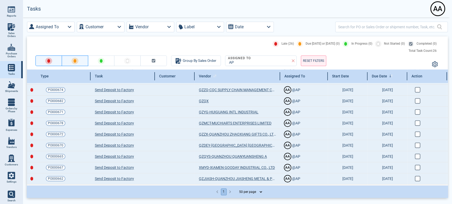
click at [226, 74] on div "Vendor" at bounding box center [236, 76] width 85 height 13
